Goal: Information Seeking & Learning: Learn about a topic

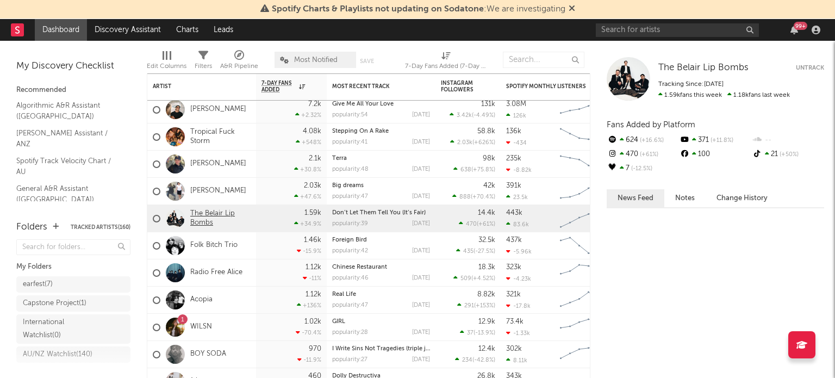
click at [215, 223] on link "The Belair Lip Bombs" at bounding box center [220, 218] width 60 height 18
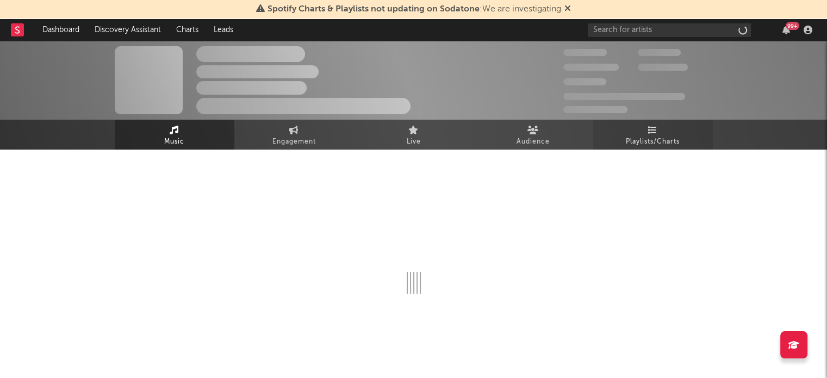
click at [658, 136] on span "Playlists/Charts" at bounding box center [652, 141] width 54 height 13
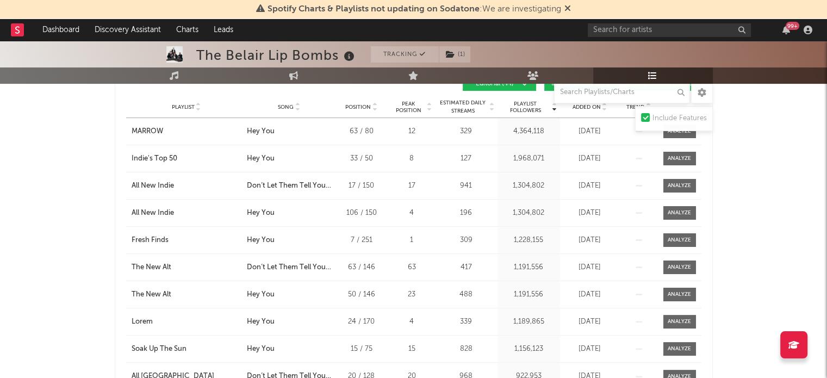
scroll to position [204, 0]
click at [287, 102] on div "Song" at bounding box center [289, 106] width 85 height 8
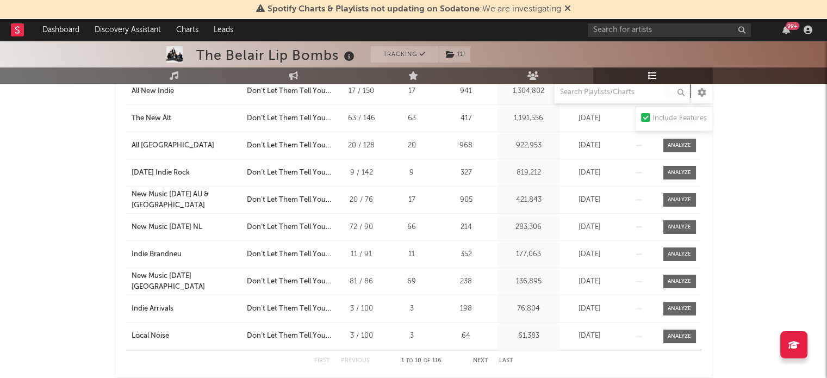
scroll to position [247, 0]
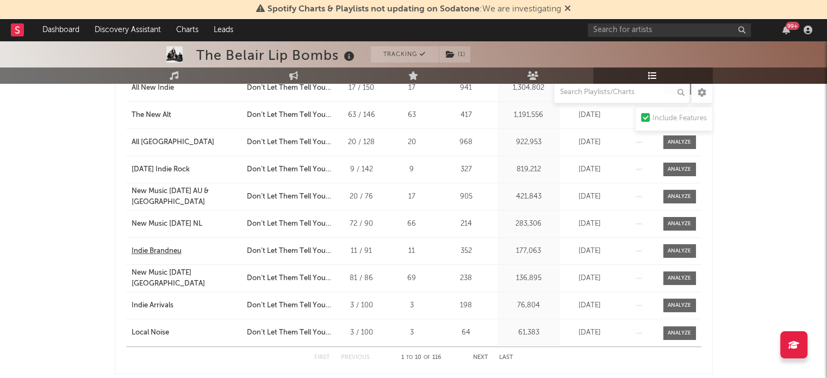
click at [169, 249] on div "Indie Brandneu" at bounding box center [157, 251] width 50 height 11
click at [485, 355] on button "Next" at bounding box center [480, 357] width 15 height 6
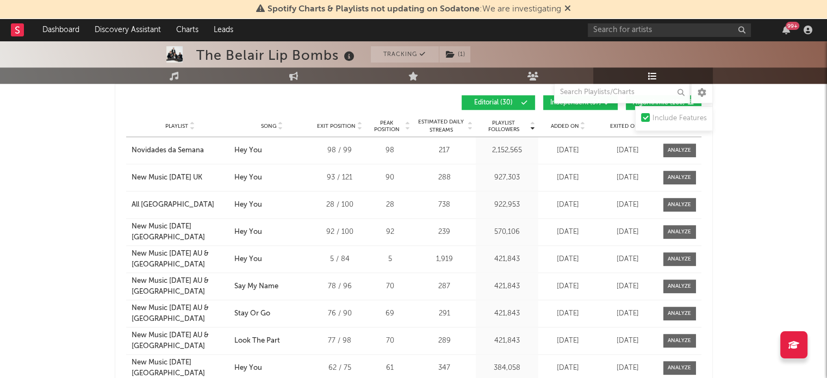
scroll to position [982, 0]
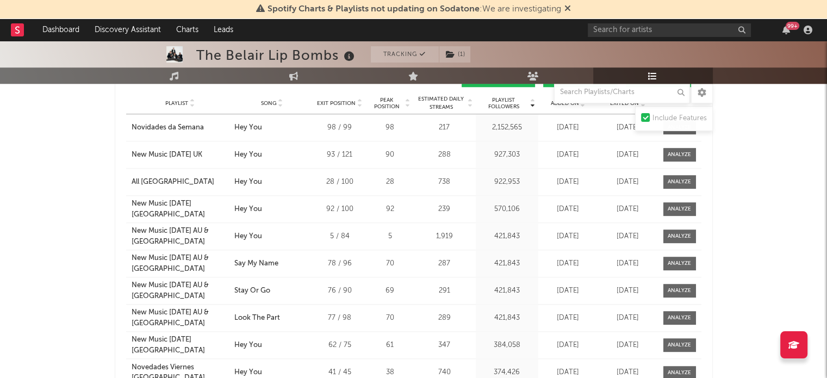
select select "1w"
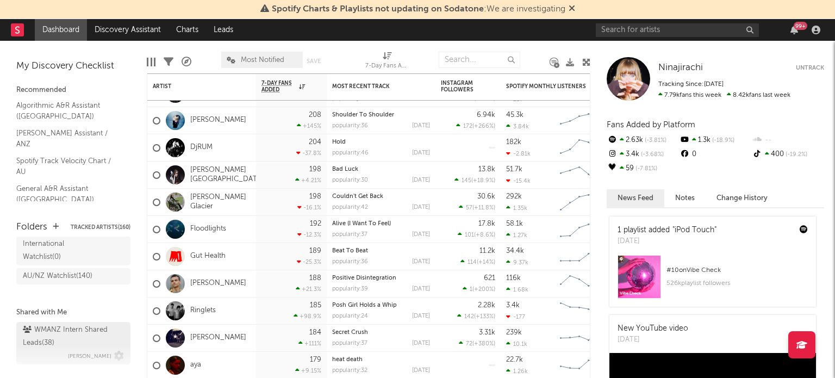
scroll to position [104, 0]
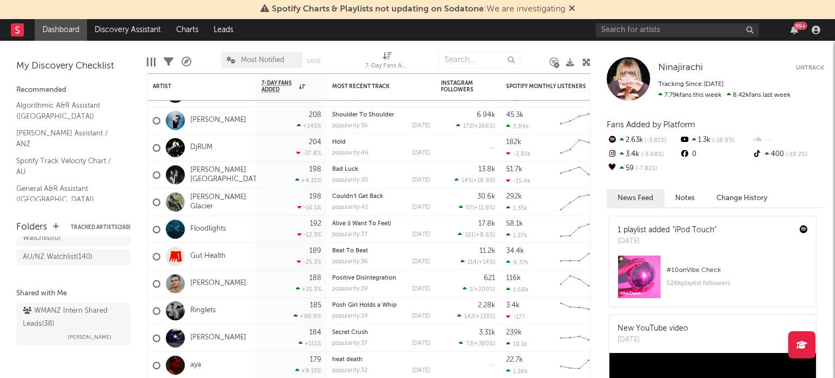
click at [61, 305] on div "WMANZ Intern Shared Leads ( 38 ) [PERSON_NAME]" at bounding box center [73, 333] width 114 height 67
click at [59, 317] on div "WMANZ Intern Shared Leads ( 38 )" at bounding box center [72, 317] width 98 height 26
